Goal: Navigation & Orientation: Find specific page/section

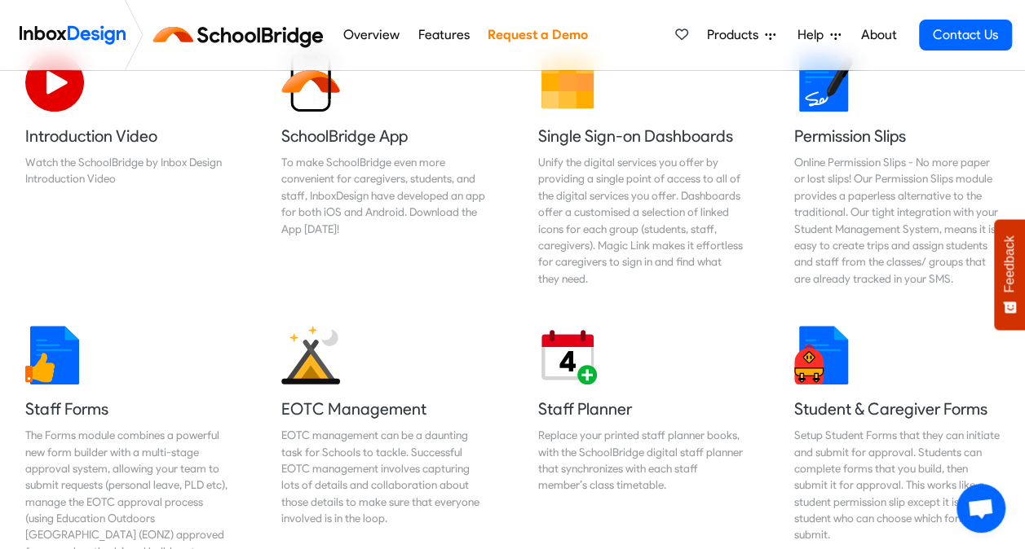
scroll to position [571, 0]
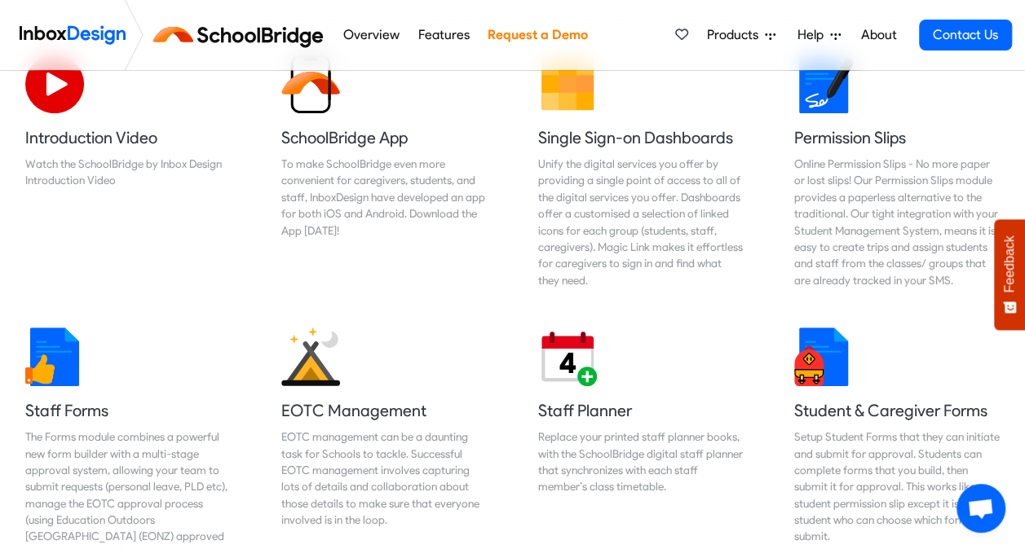
click at [442, 38] on link "Features" at bounding box center [443, 35] width 60 height 33
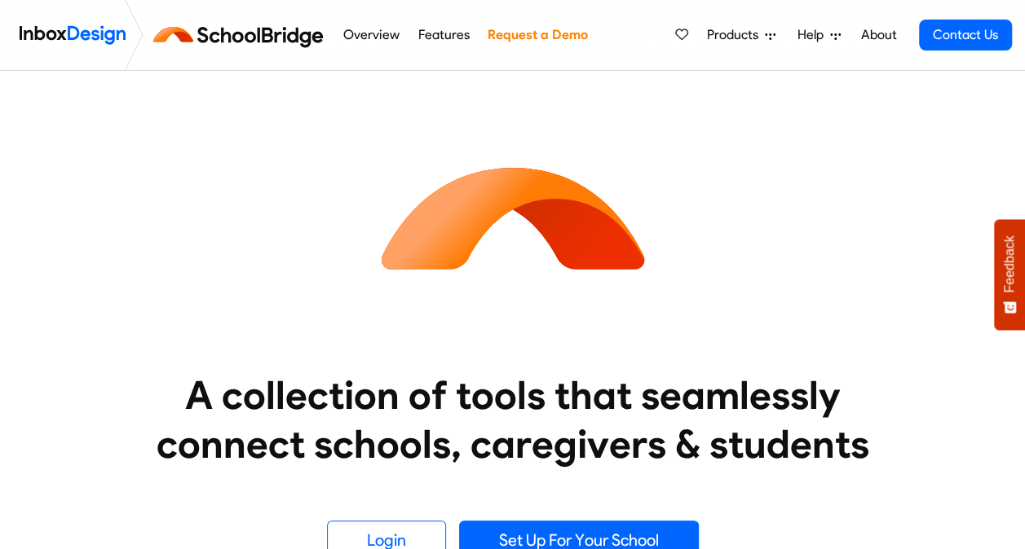
click at [288, 36] on img at bounding box center [241, 34] width 183 height 39
